Goal: Navigation & Orientation: Find specific page/section

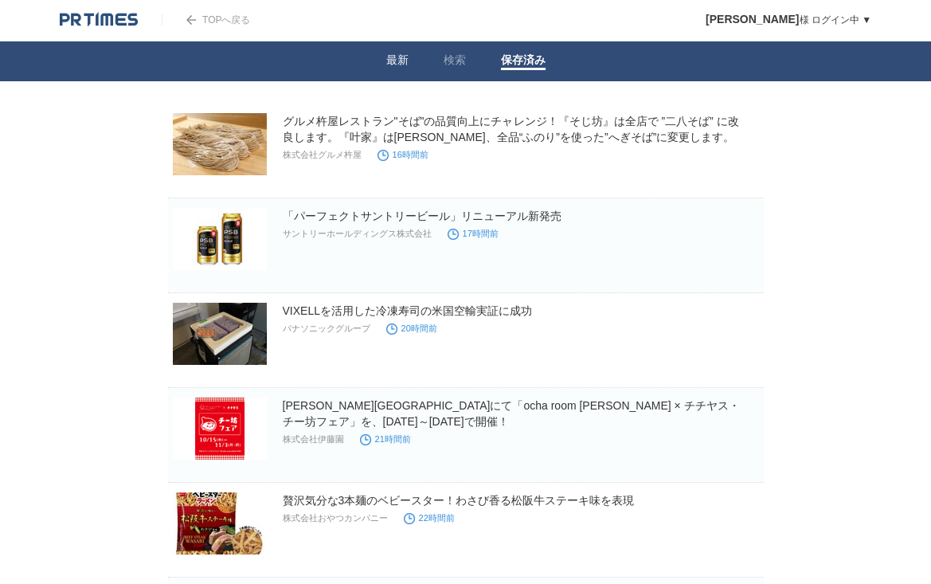
click at [408, 67] on link "最新" at bounding box center [397, 61] width 22 height 17
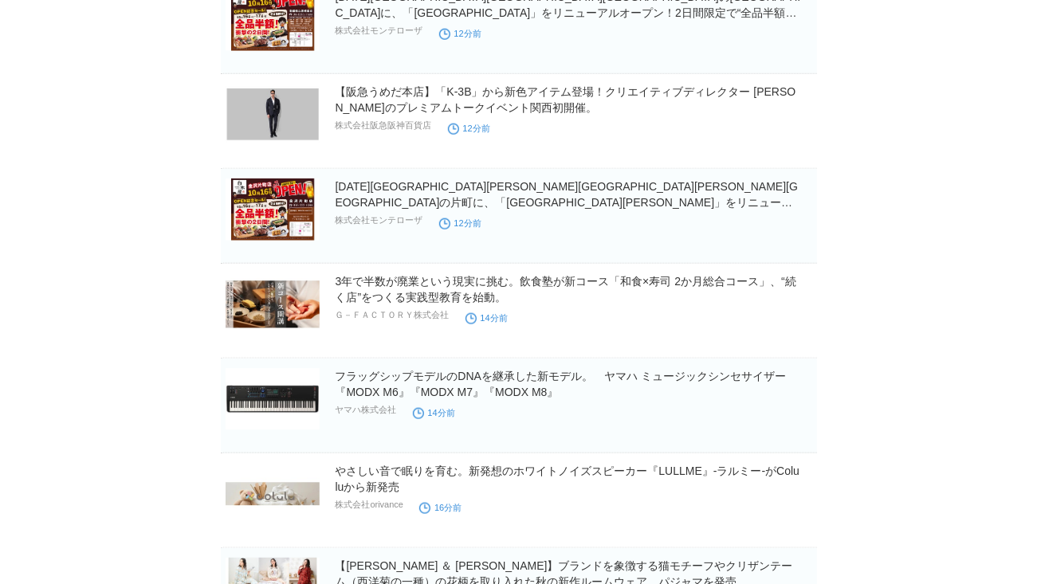
scroll to position [1062, 0]
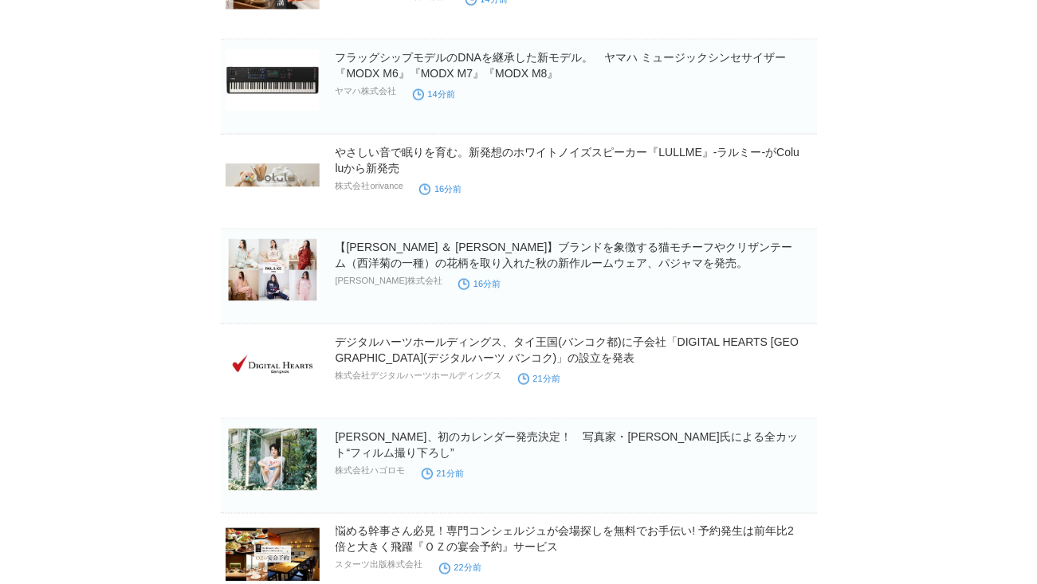
drag, startPoint x: 884, startPoint y: 211, endPoint x: 878, endPoint y: 220, distance: 10.8
click at [884, 211] on body "TOPへ戻る 三部　綾子 様 ログイン中 ▼ プレスリリース受信設定 フォロー 除外リスト アカウント設定 閲覧履歴 退会手続き PR TIMESサイトへ戻る…" at bounding box center [518, 3] width 1037 height 2130
